Goal: Task Accomplishment & Management: Use online tool/utility

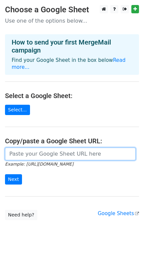
click at [21, 148] on input "url" at bounding box center [70, 154] width 130 height 13
paste input "[URL][DOMAIN_NAME]"
type input "[URL][DOMAIN_NAME]"
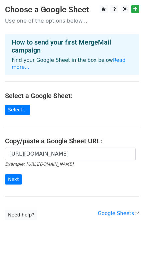
scroll to position [0, 0]
click at [15, 174] on input "Next" at bounding box center [13, 179] width 17 height 10
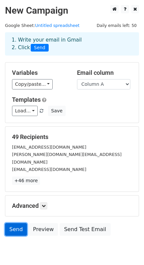
click at [14, 223] on link "Send" at bounding box center [16, 229] width 22 height 13
click at [16, 223] on link "Send" at bounding box center [16, 229] width 22 height 13
click at [12, 223] on link "Send" at bounding box center [16, 229] width 22 height 13
click at [14, 225] on link "Send" at bounding box center [16, 229] width 22 height 13
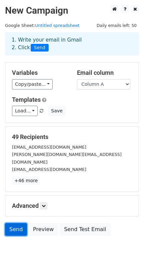
click at [14, 225] on link "Send" at bounding box center [16, 229] width 22 height 13
click at [13, 224] on link "Send" at bounding box center [16, 229] width 22 height 13
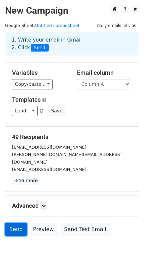
click at [13, 224] on link "Send" at bounding box center [16, 229] width 22 height 13
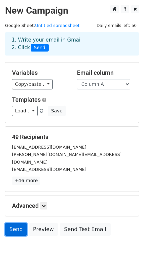
click at [13, 224] on link "Send" at bounding box center [16, 229] width 22 height 13
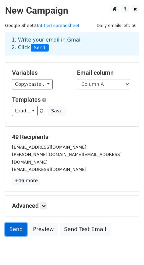
click at [13, 224] on link "Send" at bounding box center [16, 229] width 22 height 13
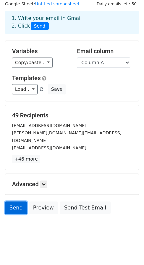
click at [10, 205] on link "Send" at bounding box center [16, 208] width 22 height 13
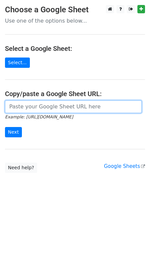
click at [24, 108] on input "url" at bounding box center [73, 106] width 137 height 13
paste input "https://docs.google.com/spreadsheets/d/1qMhwSaPAmeNVrLe85JGV8VrI8bOIwk_j8DUHjhj…"
type input "https://docs.google.com/spreadsheets/d/1qMhwSaPAmeNVrLe85JGV8VrI8bOIwk_j8DUHjhj…"
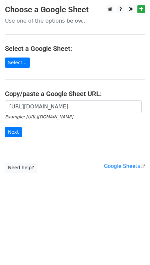
scroll to position [0, 0]
click at [12, 133] on input "Next" at bounding box center [13, 132] width 17 height 10
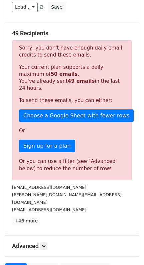
scroll to position [104, 0]
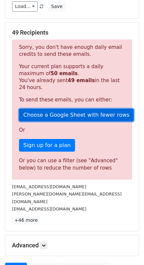
click at [45, 116] on link "Choose a Google Sheet with fewer rows" at bounding box center [76, 115] width 114 height 13
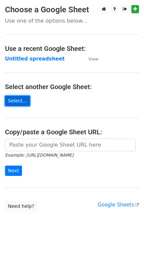
click at [15, 98] on link "Select..." at bounding box center [17, 101] width 25 height 10
